Goal: Transaction & Acquisition: Purchase product/service

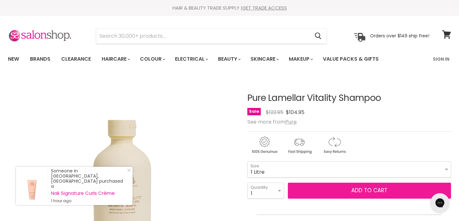
click at [341, 189] on button "Add to cart" at bounding box center [369, 190] width 163 height 16
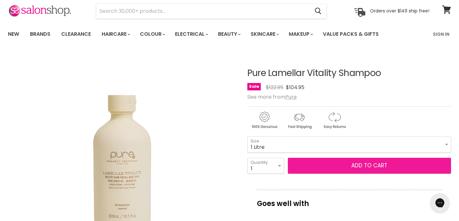
scroll to position [25, 0]
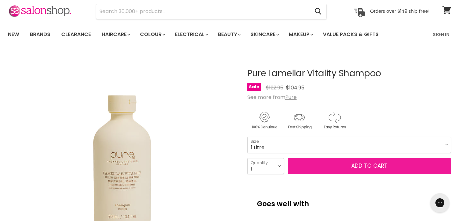
click at [340, 166] on button "Add to cart" at bounding box center [369, 166] width 163 height 16
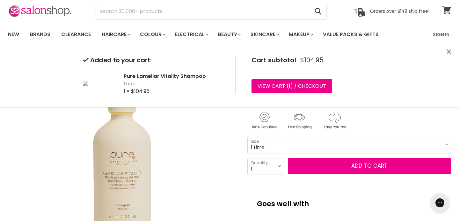
click at [445, 10] on icon at bounding box center [446, 10] width 9 height 8
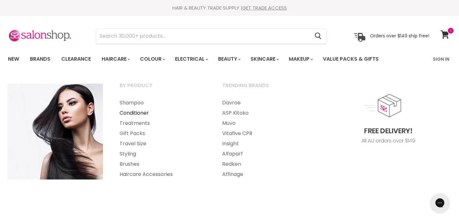
click at [130, 112] on link "Conditioner" at bounding box center [162, 113] width 101 height 10
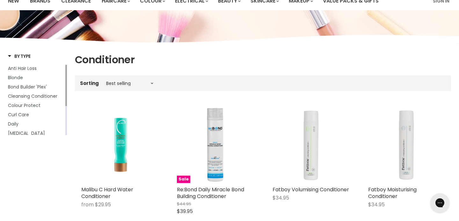
scroll to position [57, 0]
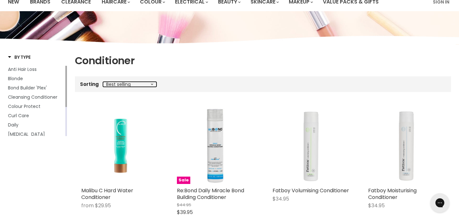
click at [152, 84] on select "Best selling Featured Price, low to high Price, high to low Alphabetically, A-Z…" at bounding box center [130, 84] width 54 height 5
select select "title-ascending"
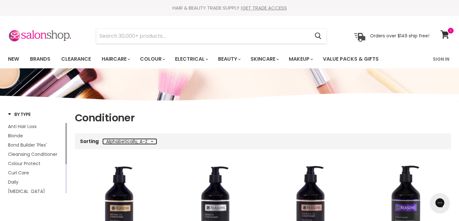
click at [152, 140] on select "Best selling Featured Price, low to high Price, high to low Alphabetically, A-Z…" at bounding box center [130, 141] width 54 height 5
select select "title-descending"
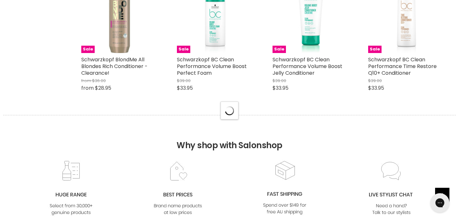
scroll to position [1804, 0]
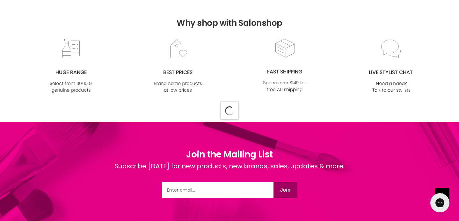
select select "title-descending"
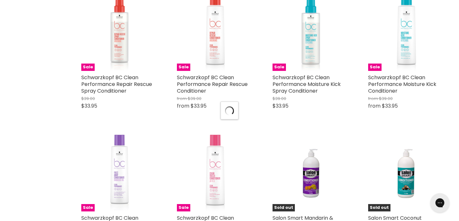
select select "title-descending"
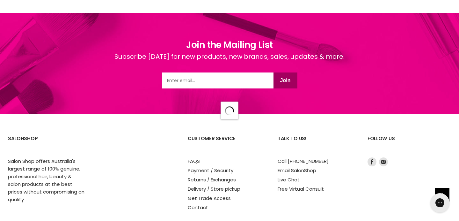
scroll to position [5179, 0]
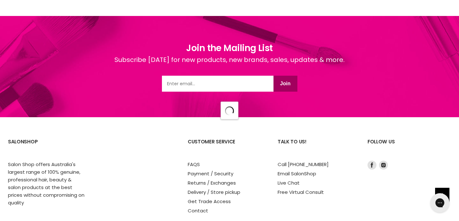
select select "title-descending"
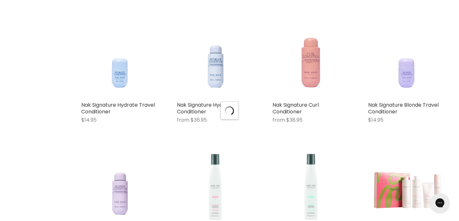
scroll to position [6306, 0]
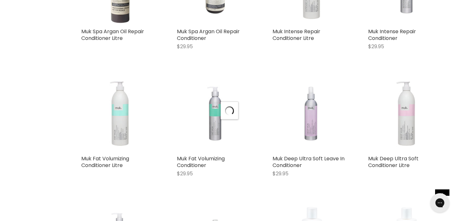
select select "title-descending"
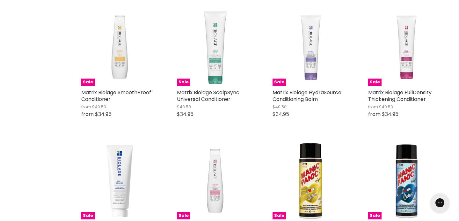
scroll to position [7719, 0]
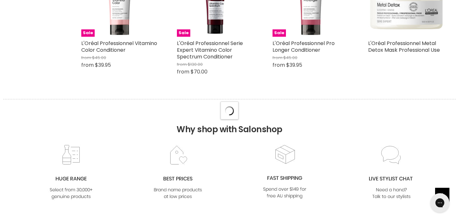
scroll to position [8172, 0]
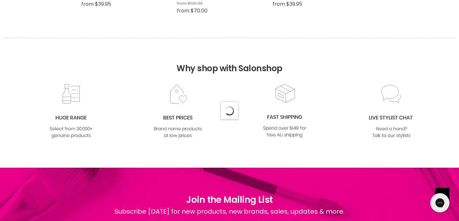
select select "title-descending"
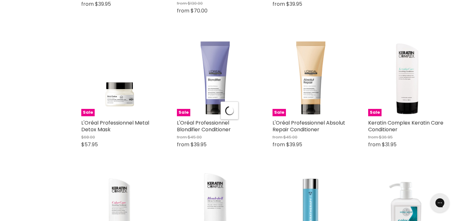
scroll to position [9457, 0]
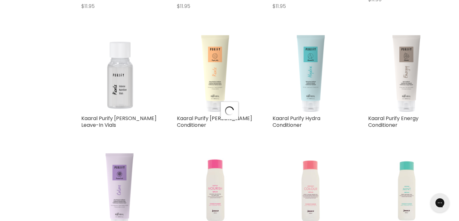
select select "title-descending"
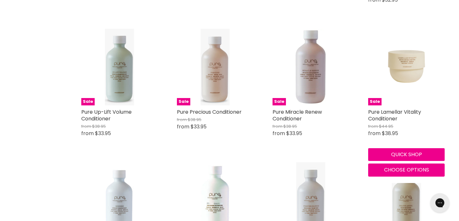
scroll to position [2730, 0]
click at [386, 166] on span "Choose options" at bounding box center [406, 169] width 45 height 7
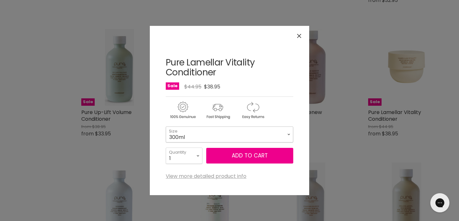
click at [290, 134] on select "300ml 1 Litre" at bounding box center [230, 134] width 128 height 16
select select "1 Litre"
click at [214, 175] on link "View more detailed product info" at bounding box center [206, 176] width 81 height 6
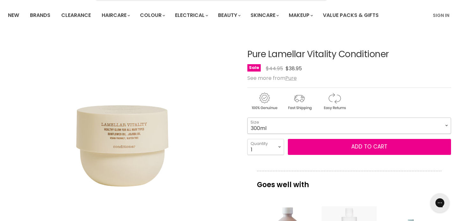
click at [446, 123] on select "300ml 1 Litre" at bounding box center [349, 125] width 204 height 16
select select "1 Litre"
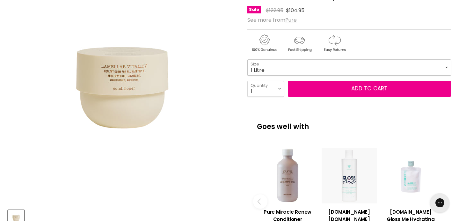
scroll to position [99, 0]
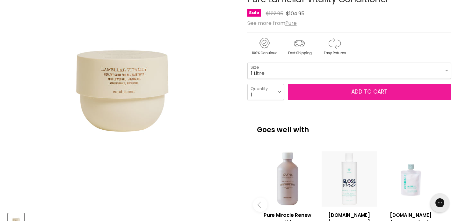
click at [365, 91] on button "Add to cart" at bounding box center [369, 92] width 163 height 16
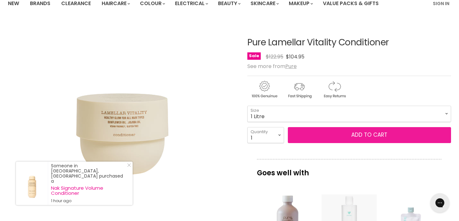
scroll to position [0, 0]
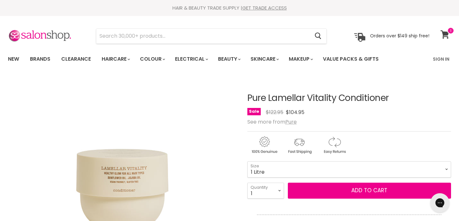
click at [444, 33] on icon at bounding box center [445, 34] width 9 height 8
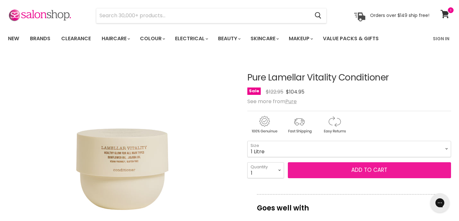
click at [347, 168] on button "Add to cart" at bounding box center [369, 170] width 163 height 16
click at [368, 168] on span "Add to cart" at bounding box center [369, 170] width 36 height 8
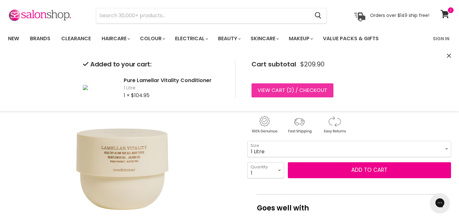
click at [301, 88] on link "View cart ( 2 ) / Checkout" at bounding box center [293, 90] width 82 height 14
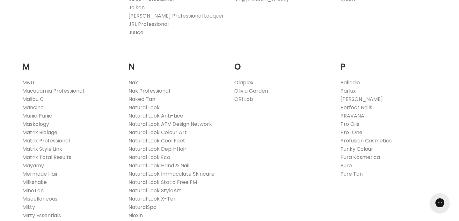
scroll to position [668, 0]
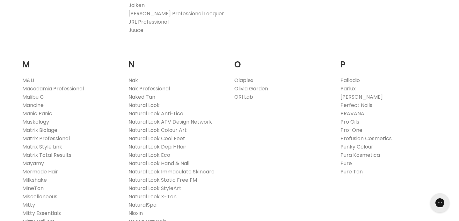
click at [347, 162] on link "Pure" at bounding box center [346, 162] width 11 height 7
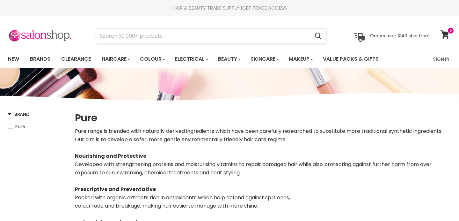
select select "manual"
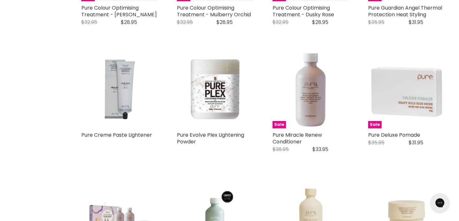
scroll to position [1480, 0]
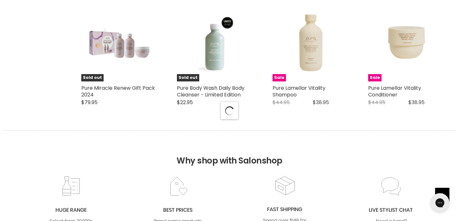
select select "manual"
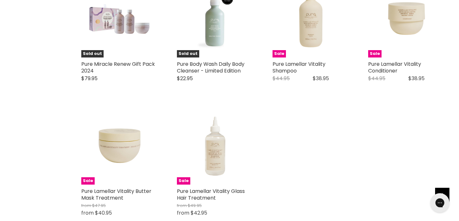
scroll to position [1660, 0]
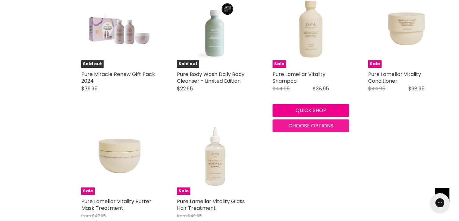
click at [305, 129] on span "Choose options" at bounding box center [311, 125] width 45 height 7
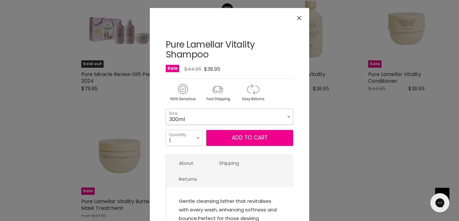
click at [289, 116] on select "300ml 1 Litre" at bounding box center [230, 116] width 128 height 16
select select "1 Litre"
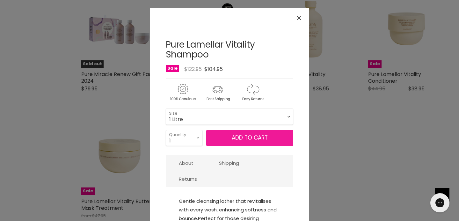
click at [240, 138] on button "Add to cart" at bounding box center [249, 138] width 87 height 16
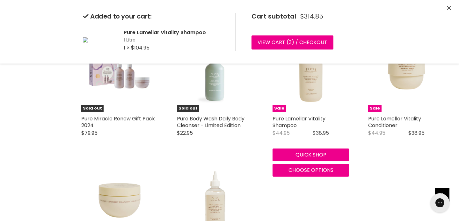
scroll to position [1616, 0]
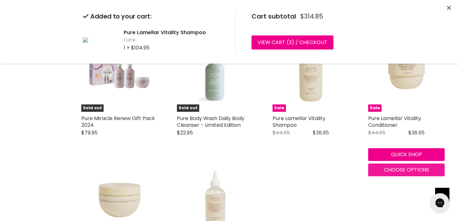
click at [394, 173] on span "Choose options" at bounding box center [406, 169] width 45 height 7
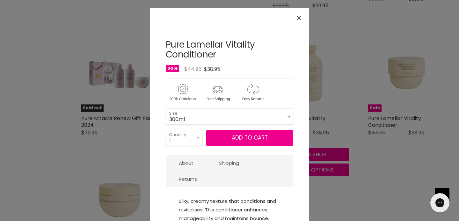
click at [290, 116] on select "300ml 1 Litre" at bounding box center [230, 116] width 128 height 16
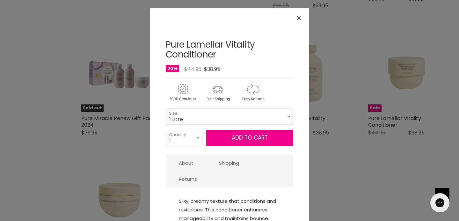
select select "1 Litre"
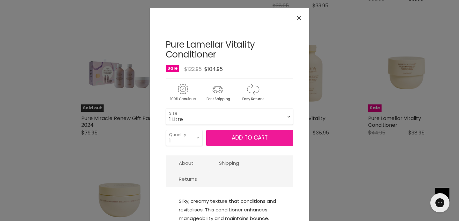
click at [239, 136] on button "Add to cart" at bounding box center [249, 138] width 87 height 16
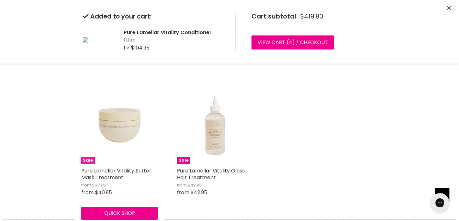
scroll to position [1703, 0]
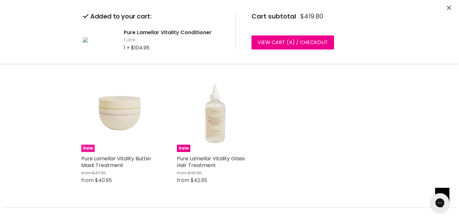
click at [121, 138] on img "Main content" at bounding box center [119, 113] width 77 height 77
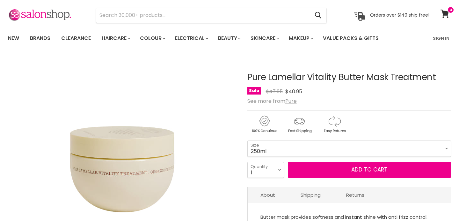
scroll to position [21, 0]
click at [447, 148] on select "250ml 1 Litre" at bounding box center [349, 148] width 204 height 16
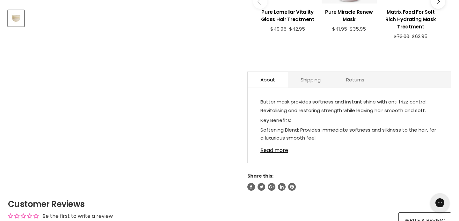
scroll to position [311, 0]
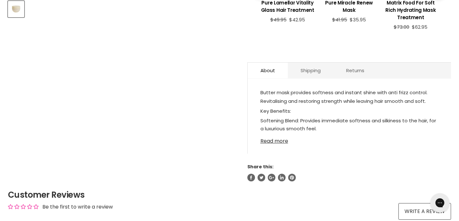
click at [270, 140] on link "Read more" at bounding box center [350, 139] width 178 height 10
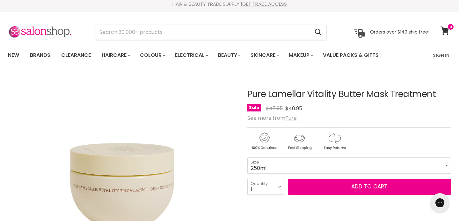
scroll to position [4, 0]
click at [447, 28] on span at bounding box center [450, 26] width 7 height 7
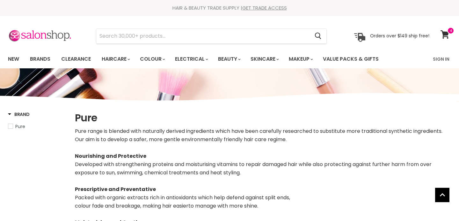
select select "manual"
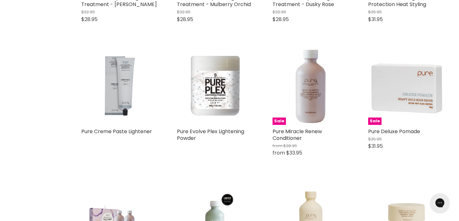
scroll to position [1550, 0]
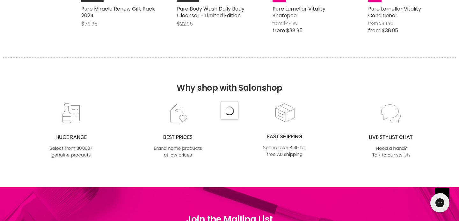
select select "manual"
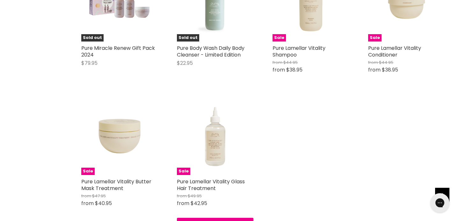
scroll to position [1665, 0]
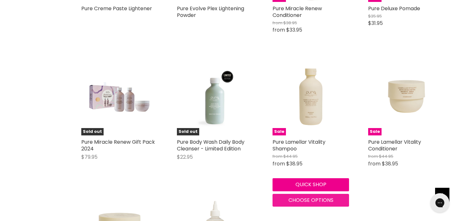
click at [296, 203] on span "Choose options" at bounding box center [311, 199] width 45 height 7
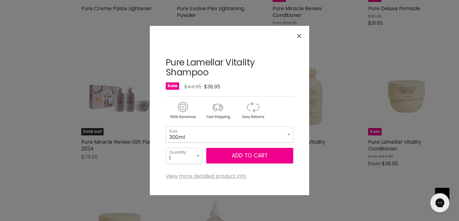
click at [301, 34] on icon "Close" at bounding box center [299, 36] width 4 height 4
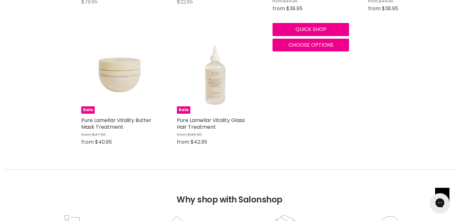
scroll to position [1784, 0]
